Goal: Find specific page/section: Find specific page/section

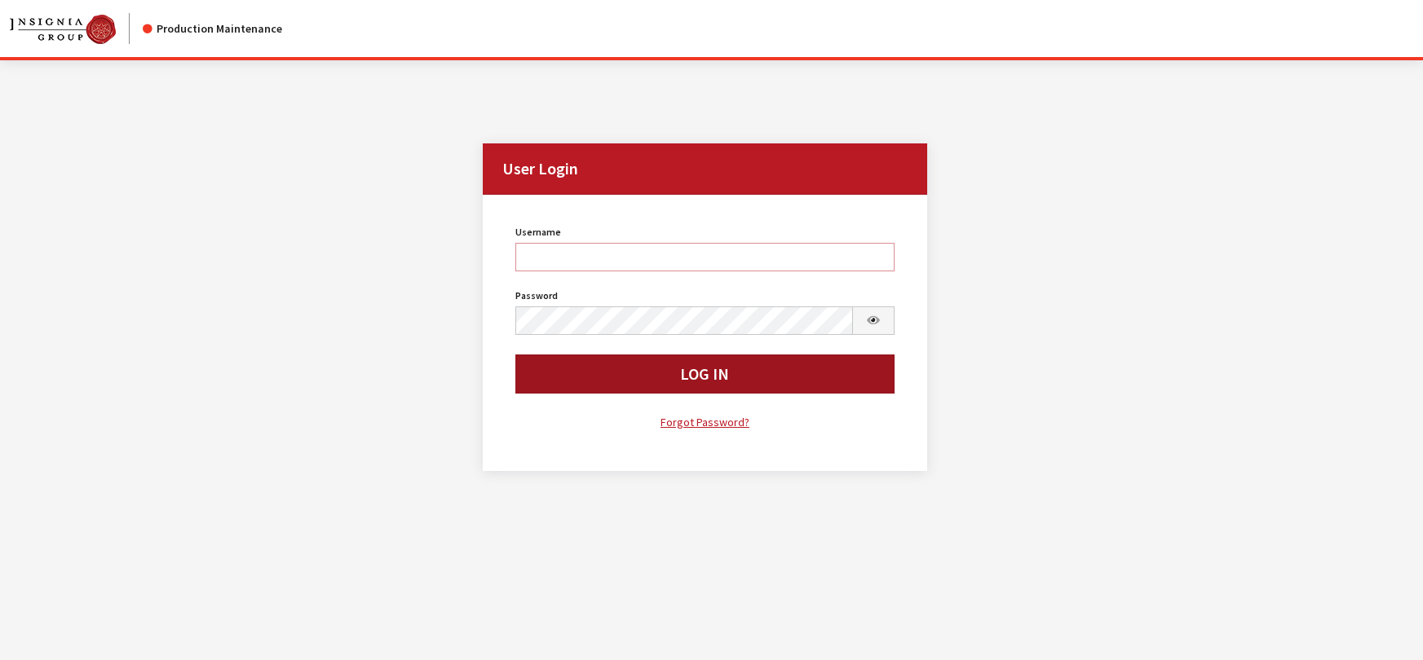
type input "rgoodwin"
click at [572, 373] on button "Log In" at bounding box center [704, 374] width 378 height 39
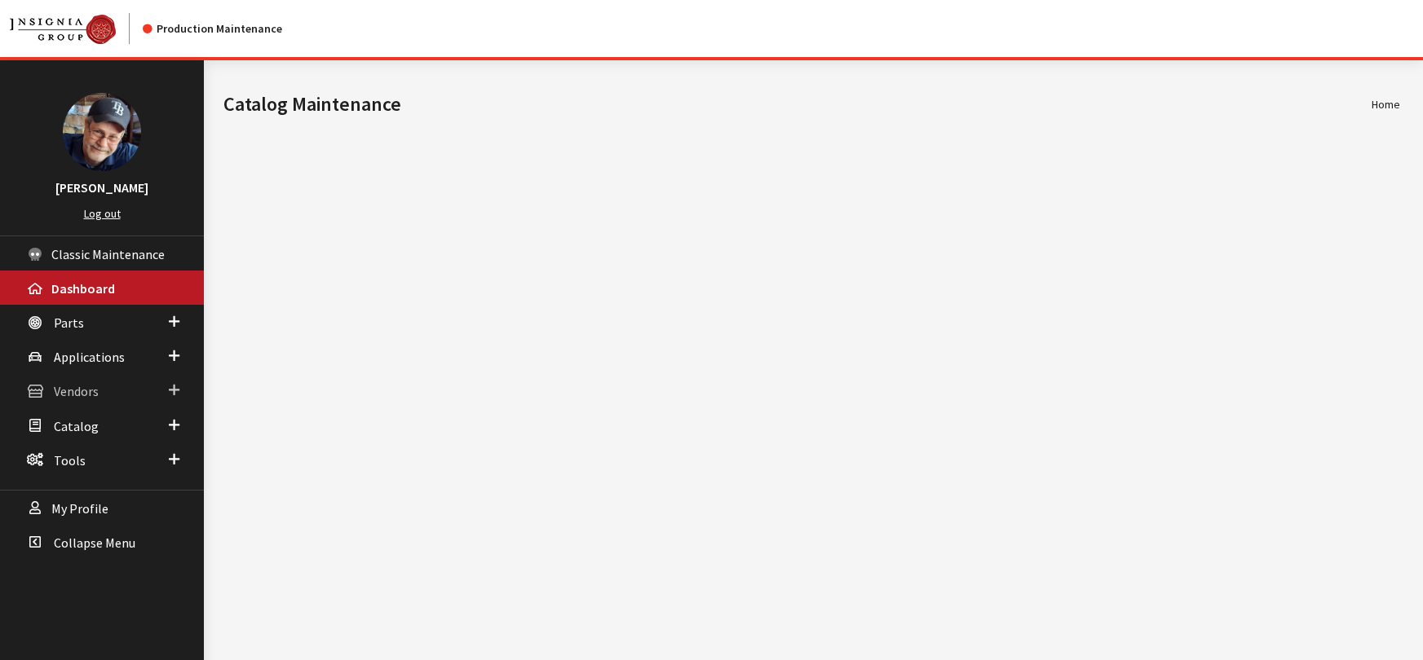
drag, startPoint x: 78, startPoint y: 391, endPoint x: 77, endPoint y: 411, distance: 19.6
click at [78, 392] on span "Vendors" at bounding box center [76, 392] width 45 height 16
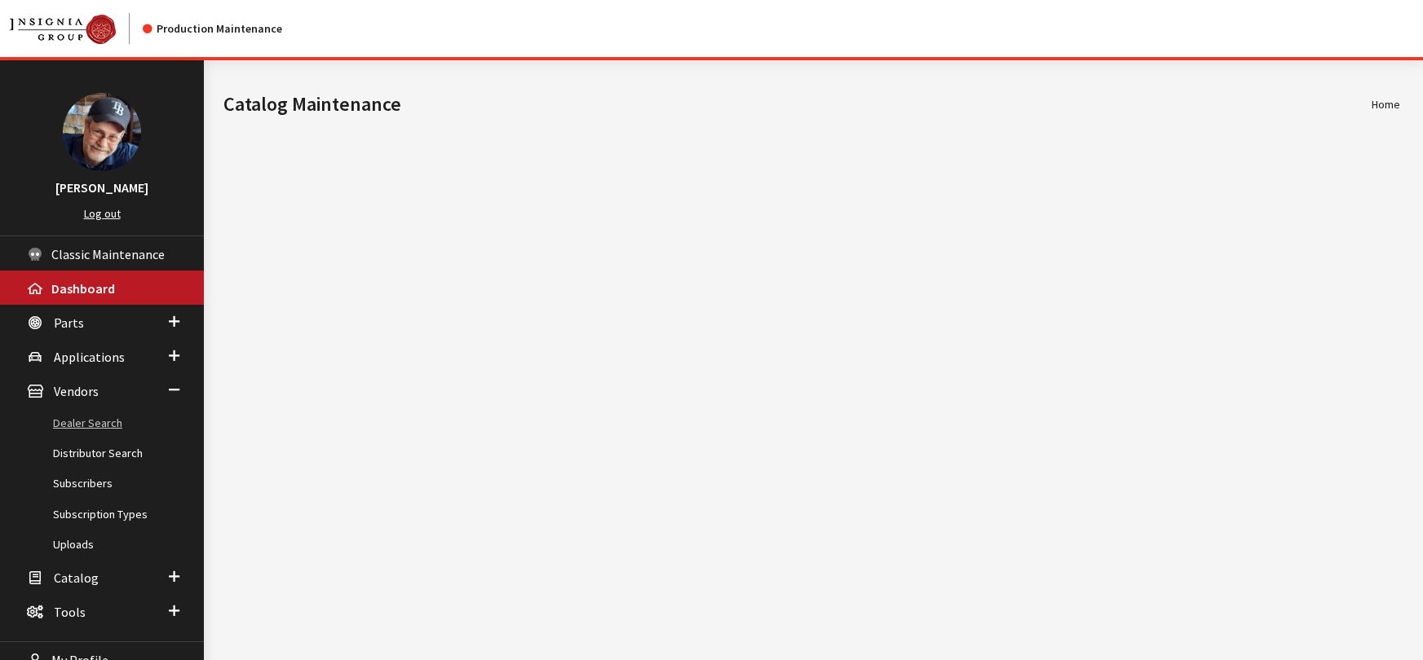
click at [91, 423] on link "Dealer Search" at bounding box center [102, 423] width 204 height 30
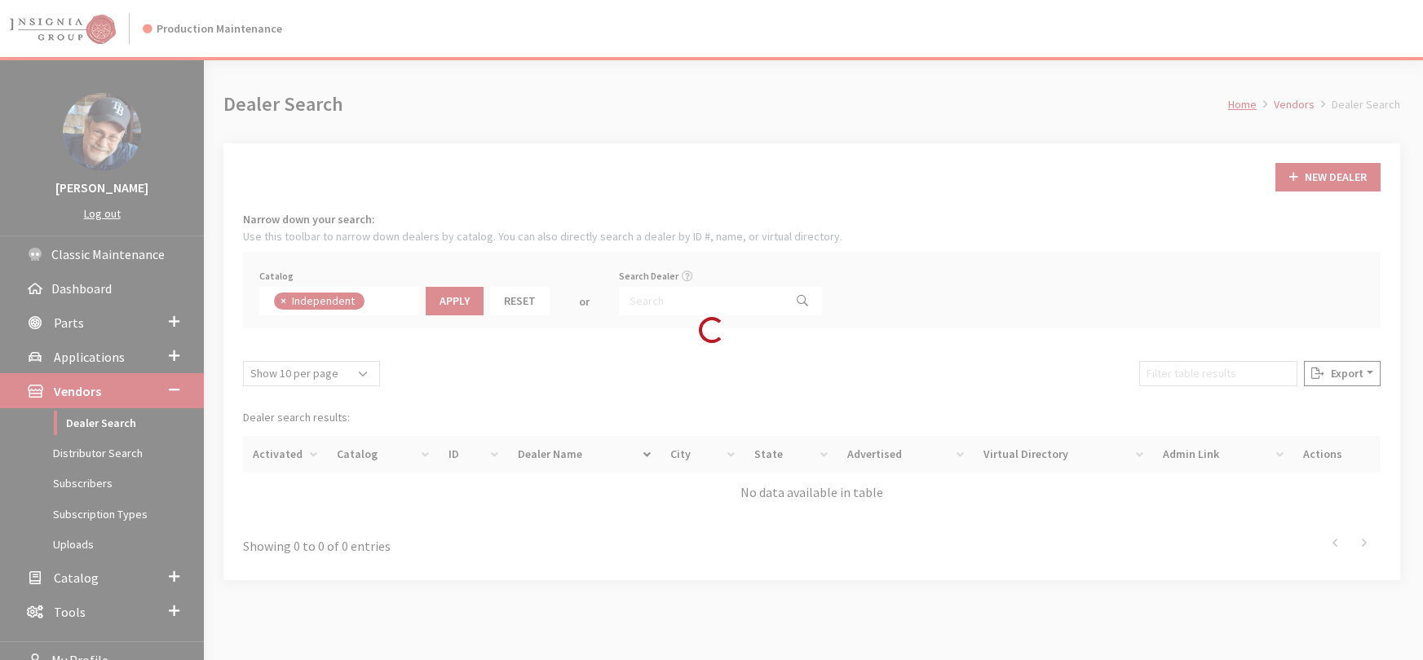
scroll to position [117, 0]
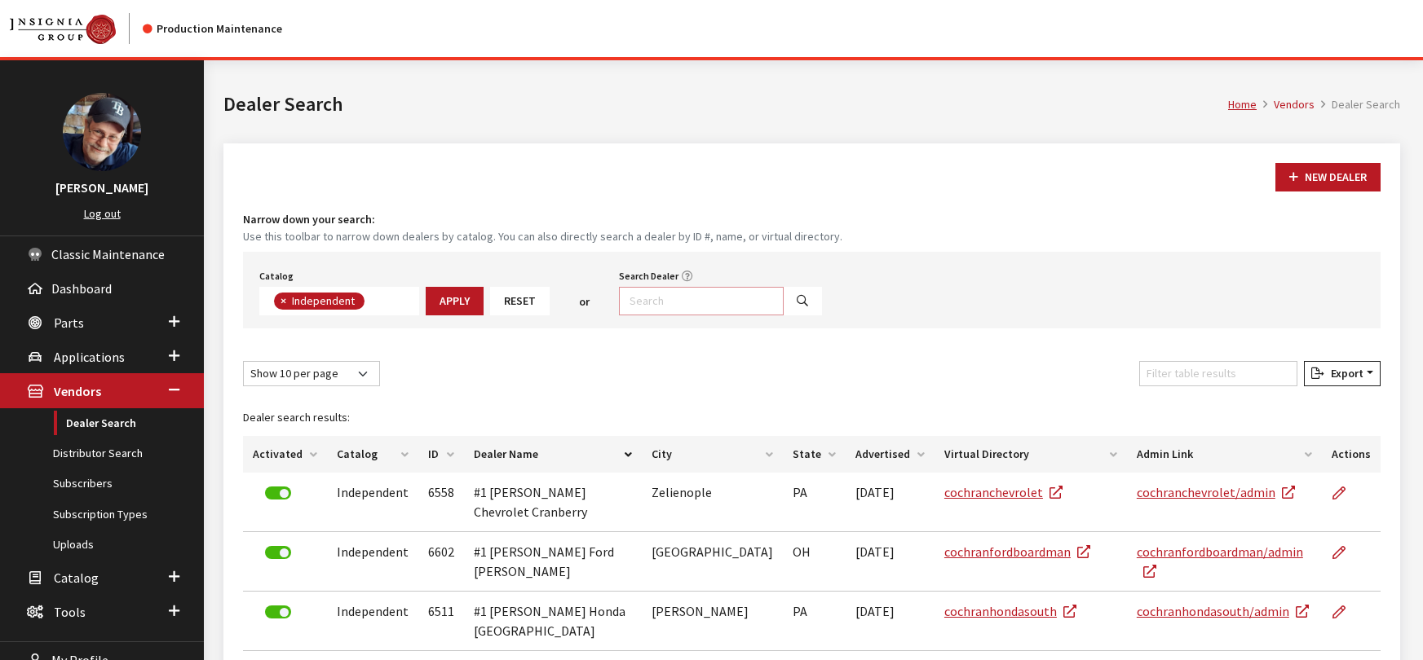
click at [701, 304] on input "Search Dealer" at bounding box center [701, 301] width 165 height 29
type input "jlrnorwood"
select select
